Goal: Task Accomplishment & Management: Manage account settings

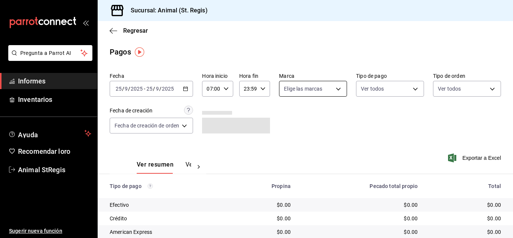
click at [301, 86] on body "Pregunta a Parrot AI Informes Inventarios Ayuda Recomendar loro Animal StRegis …" at bounding box center [256, 119] width 513 height 238
drag, startPoint x: 286, startPoint y: 117, endPoint x: 380, endPoint y: 111, distance: 94.5
click at [288, 117] on input "checkbox" at bounding box center [286, 118] width 7 height 7
checkbox input "true"
type input "3f39fcdc-c8c4-4fff-883a-47b345d9391c"
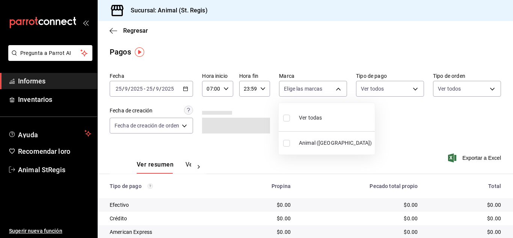
checkbox input "true"
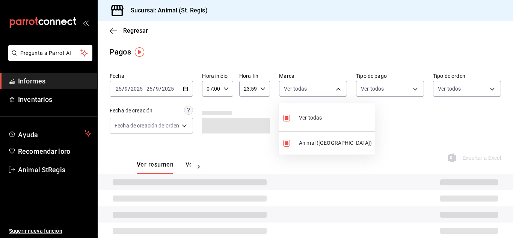
click at [380, 111] on div at bounding box center [256, 119] width 513 height 238
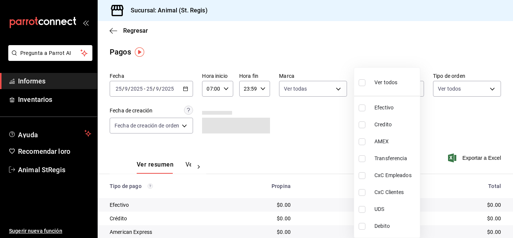
click at [380, 91] on body "Pregunta a Parrot AI Informes Inventarios Ayuda Recomendar loro Animal StRegis …" at bounding box center [256, 119] width 513 height 238
click at [360, 81] on input "checkbox" at bounding box center [362, 82] width 7 height 7
checkbox input "true"
type input "5a0f3365-d715-4940-adc4-656debb7822a,fc07b02b-84a7-4dba-9bff-98bba82b1290,ff2b0…"
checkbox input "true"
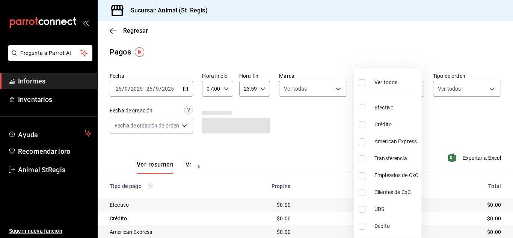
checkbox input "true"
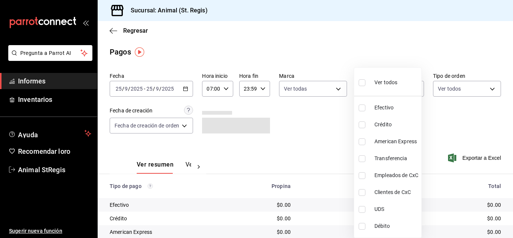
checkbox input "true"
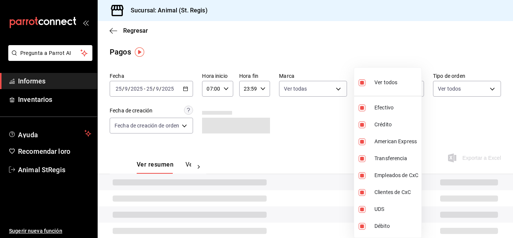
click at [343, 55] on div at bounding box center [256, 119] width 513 height 238
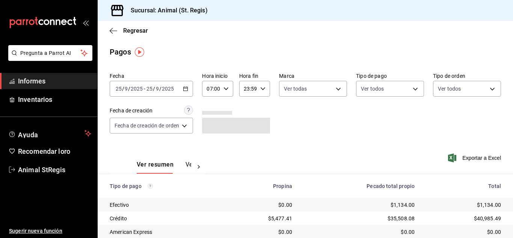
click at [343, 55] on div "Pagos" at bounding box center [306, 51] width 416 height 11
